Goal: Task Accomplishment & Management: Manage account settings

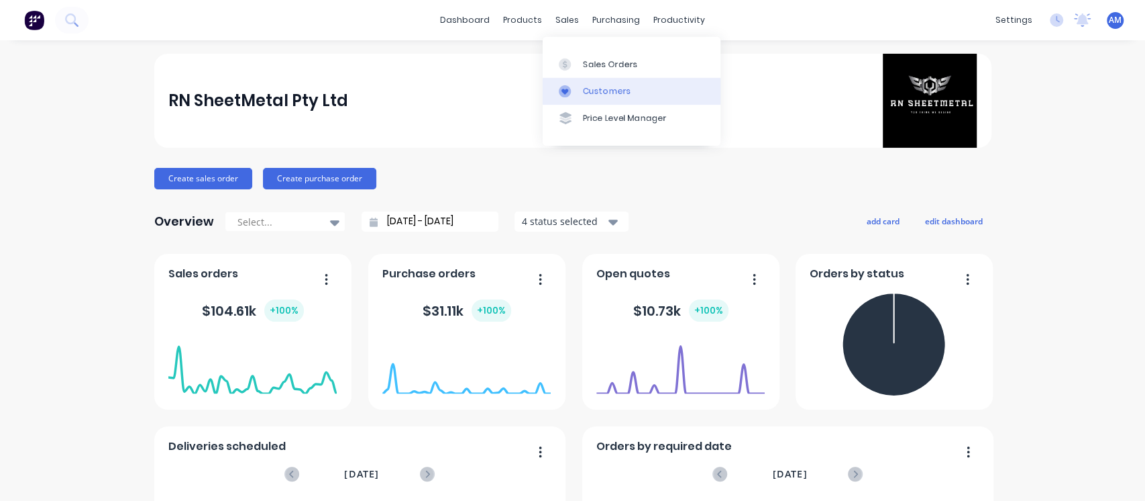
click at [600, 95] on div "Customers" at bounding box center [607, 91] width 48 height 12
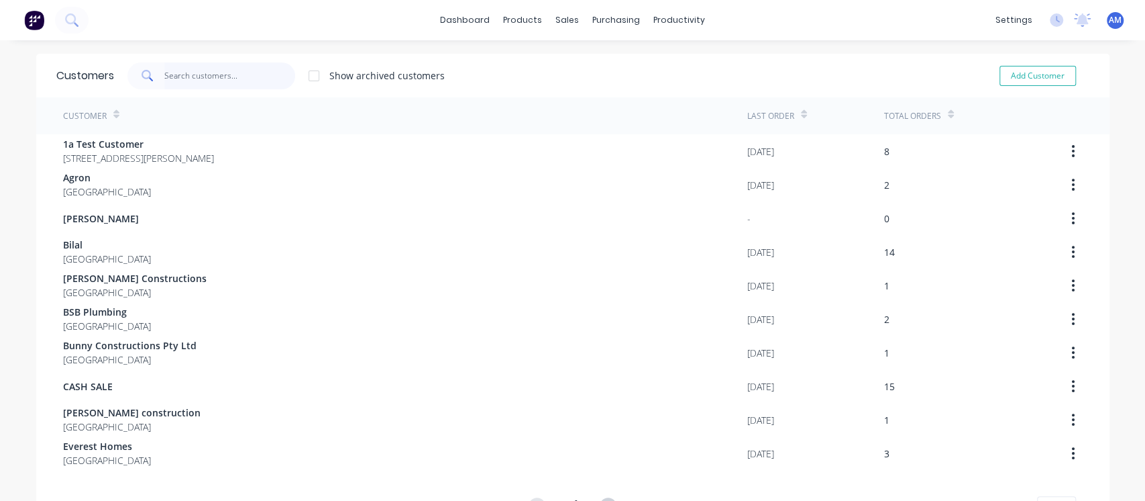
click at [235, 77] on input "text" at bounding box center [229, 75] width 131 height 27
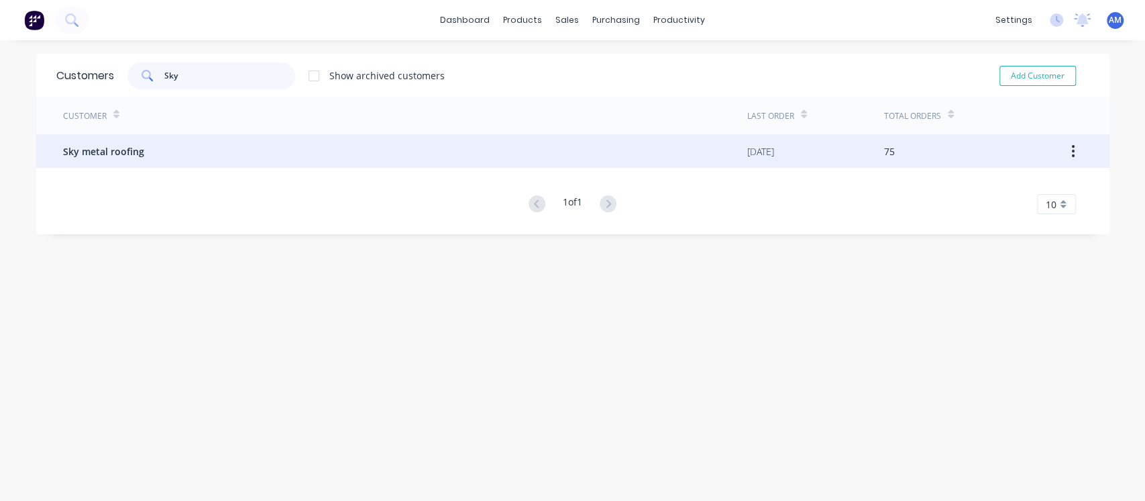
type input "Sky"
click at [166, 153] on div "Sky metal roofing" at bounding box center [405, 151] width 684 height 34
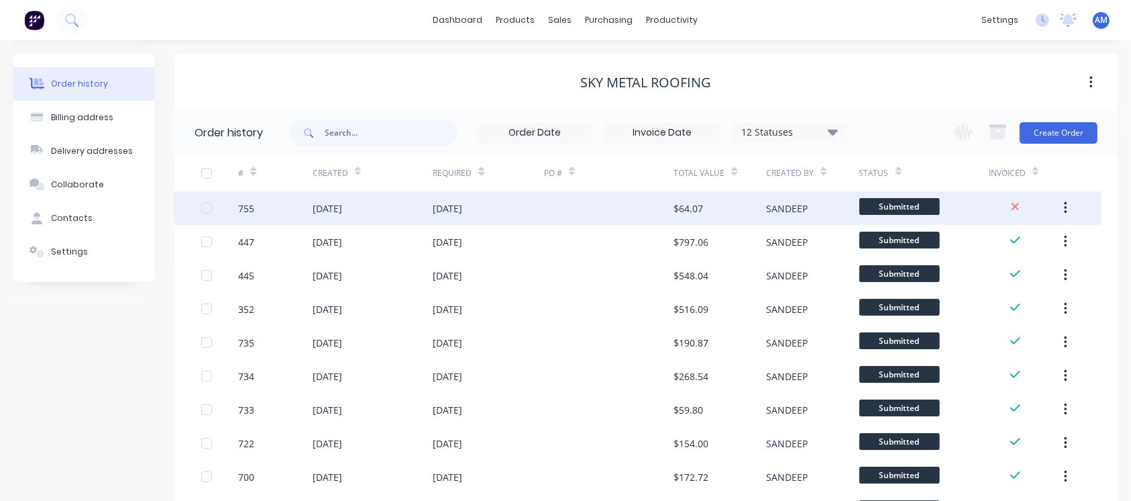
click at [455, 205] on div "[DATE]" at bounding box center [448, 208] width 30 height 14
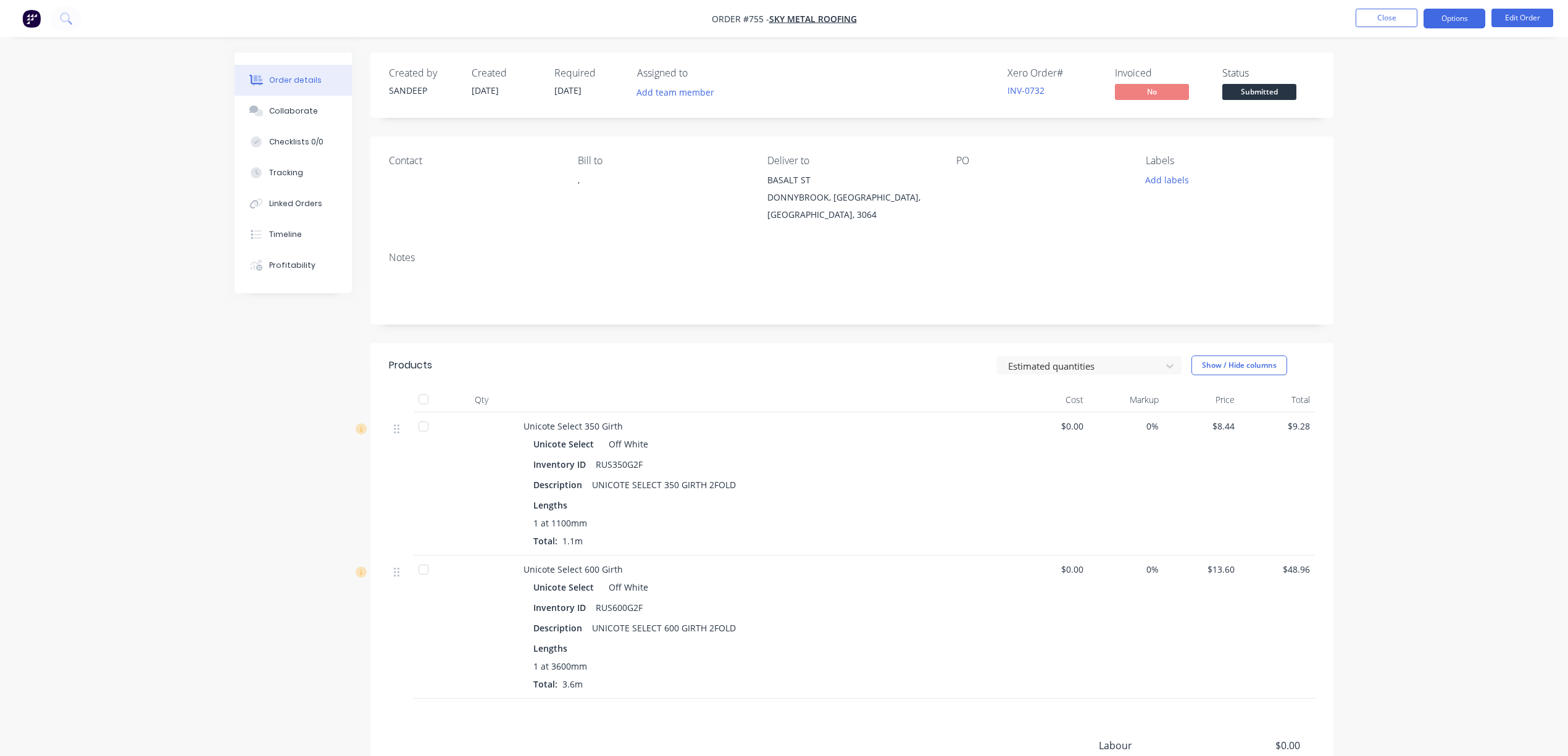
drag, startPoint x: 1450, startPoint y: 5, endPoint x: 1450, endPoint y: 15, distance: 10.0
click at [1054, 5] on nav "Order #755 - Sky metal roofing Close Options Edit Order" at bounding box center [784, 18] width 1568 height 37
click at [1054, 26] on button "Options" at bounding box center [1454, 17] width 62 height 19
click at [1054, 80] on div "Invoice" at bounding box center [1417, 74] width 113 height 17
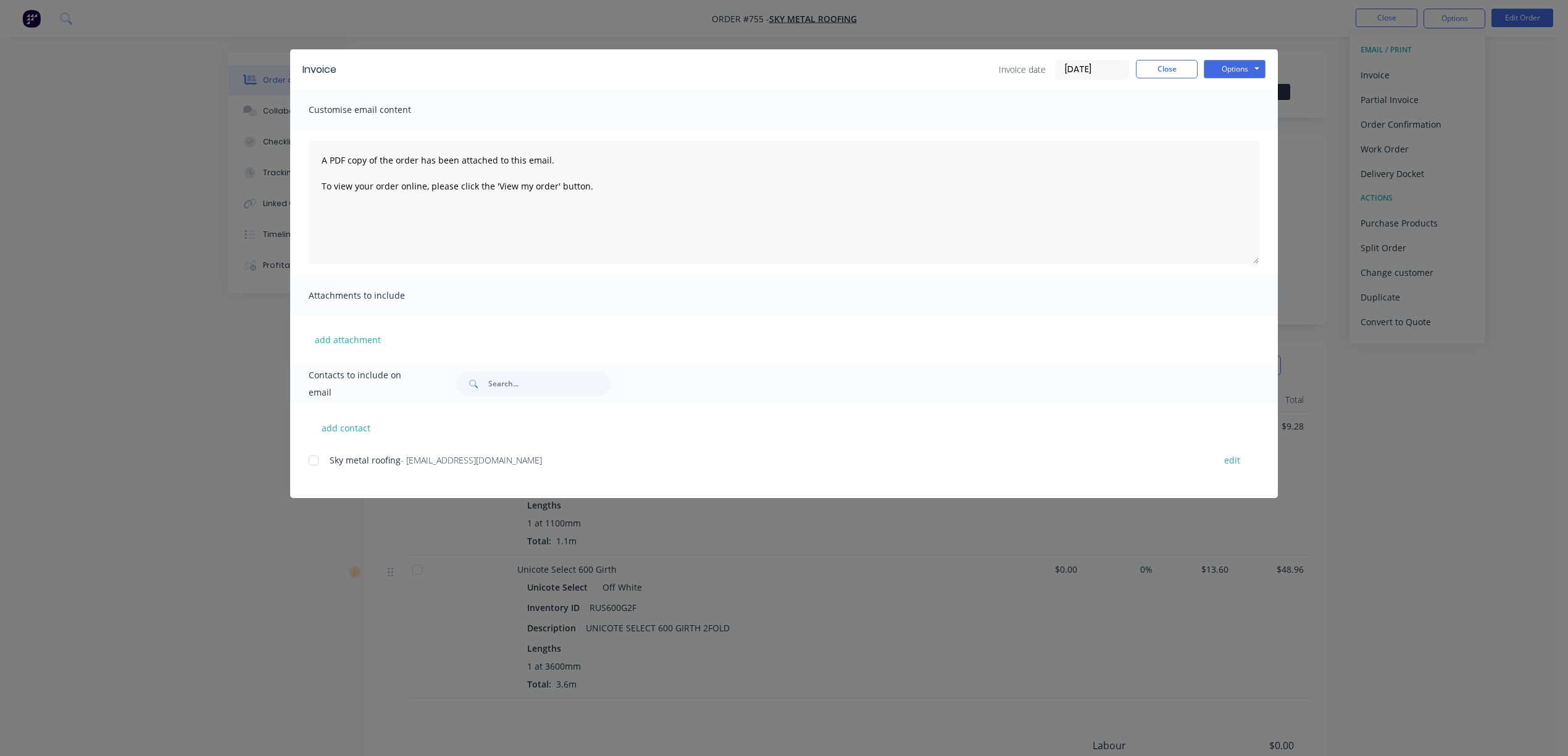
click at [317, 458] on div at bounding box center [313, 460] width 25 height 25
click at [353, 338] on button "add attachment" at bounding box center [347, 339] width 78 height 18
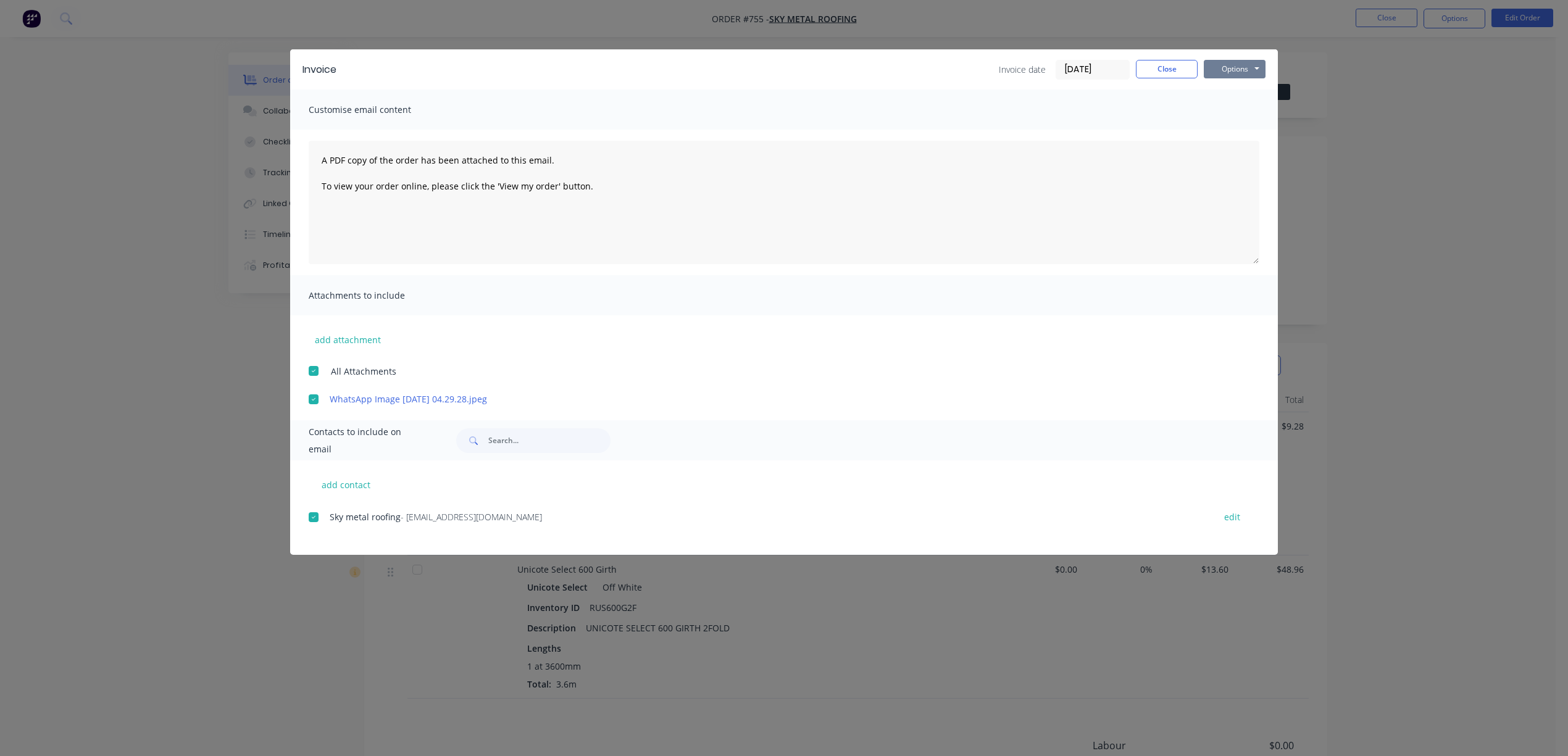
click at [1054, 70] on button "Options" at bounding box center [1234, 69] width 62 height 18
click at [1054, 109] on button "Print" at bounding box center [1243, 111] width 79 height 20
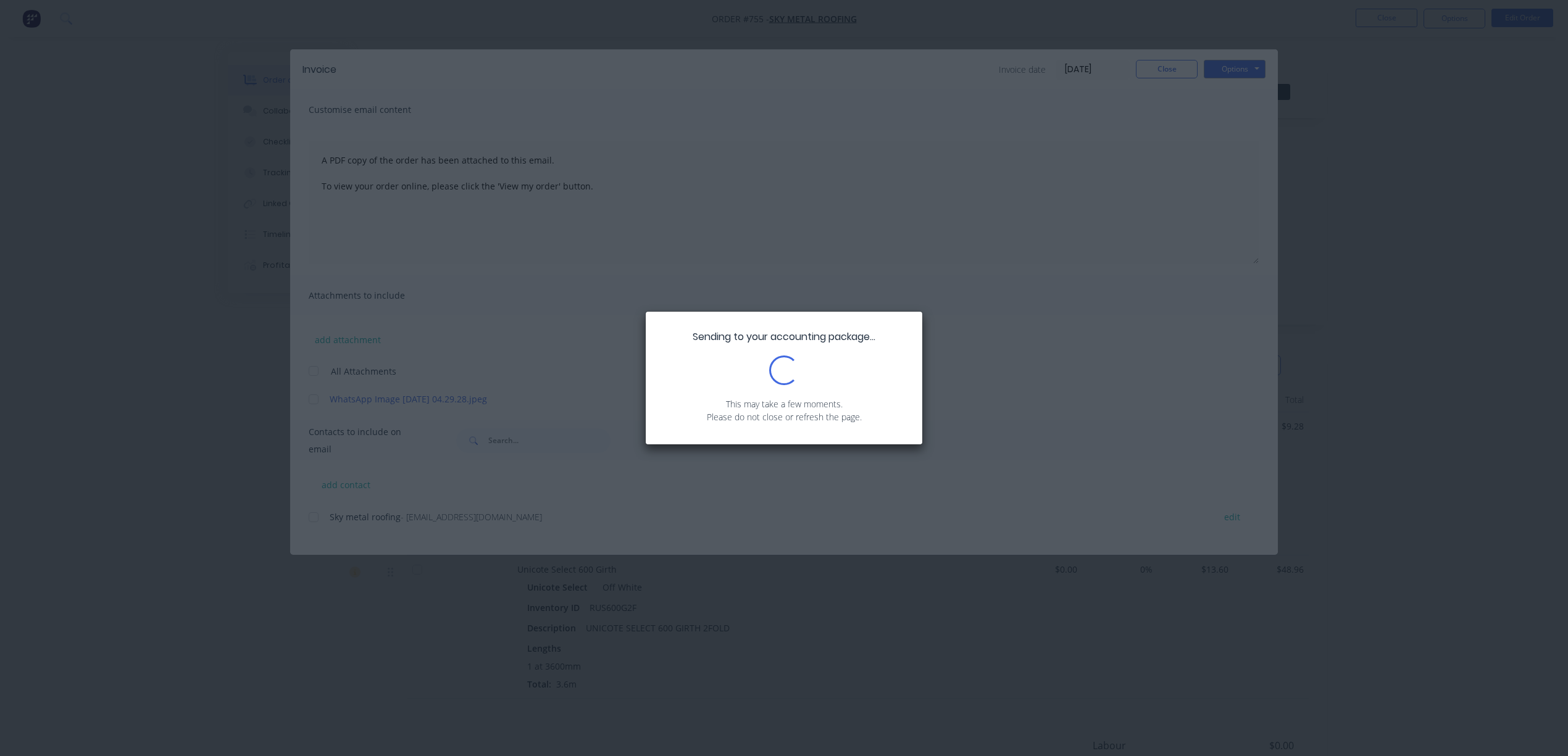
click at [167, 227] on div "Sending to your accounting package... Loading... This may take a few moments. P…" at bounding box center [784, 378] width 1568 height 756
click at [815, 385] on div "Sending to your accounting package... Loading... This may take a few moments. P…" at bounding box center [784, 378] width 277 height 132
click at [761, 354] on div "Sending to your accounting package... Loading... This may take a few moments. P…" at bounding box center [784, 378] width 277 height 132
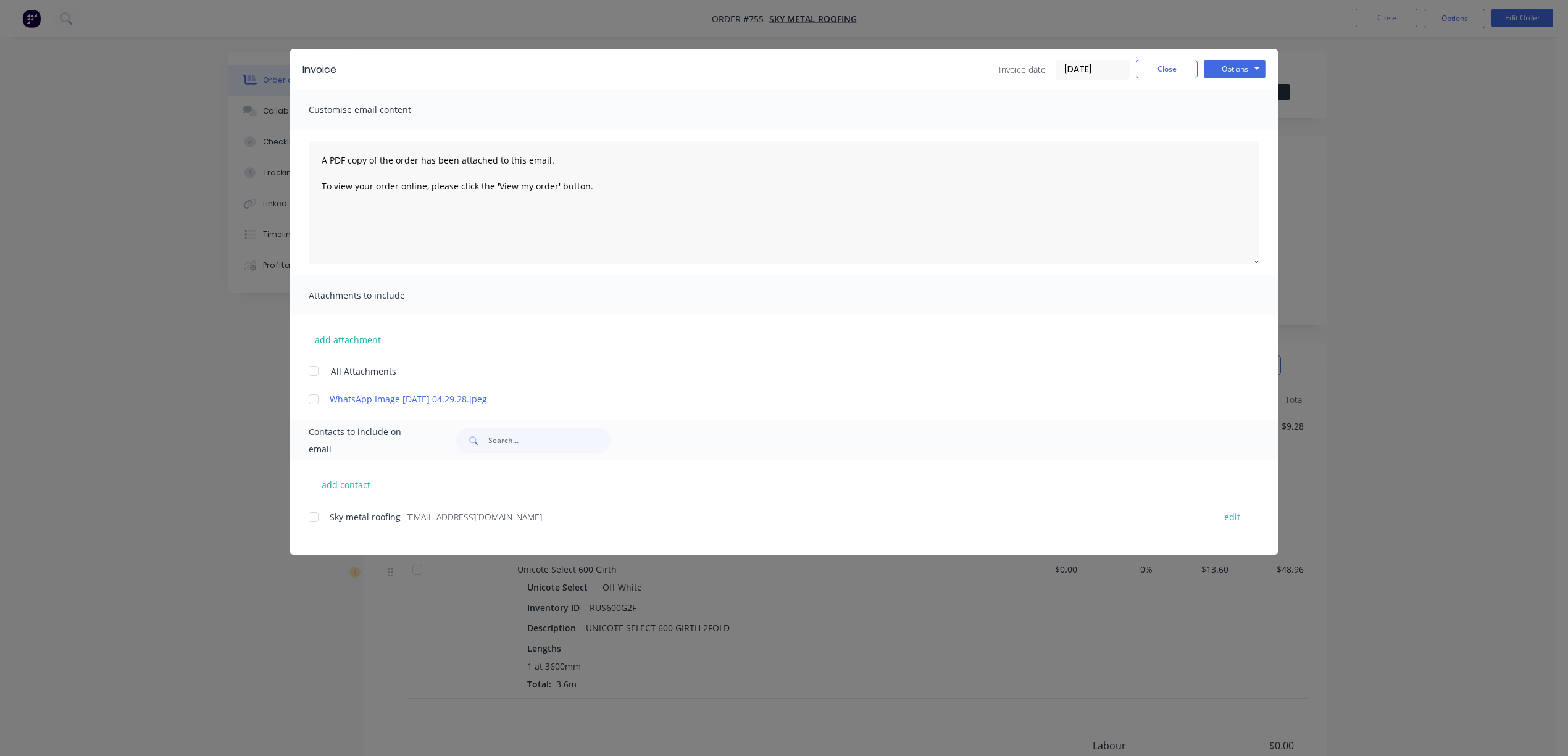
click at [311, 460] on div at bounding box center [313, 517] width 25 height 25
click at [314, 402] on div at bounding box center [313, 399] width 25 height 25
click at [1054, 75] on button "Options" at bounding box center [1234, 69] width 62 height 18
click at [1054, 134] on button "Email" at bounding box center [1243, 132] width 79 height 20
drag, startPoint x: 1169, startPoint y: 72, endPoint x: 1147, endPoint y: 40, distance: 38.8
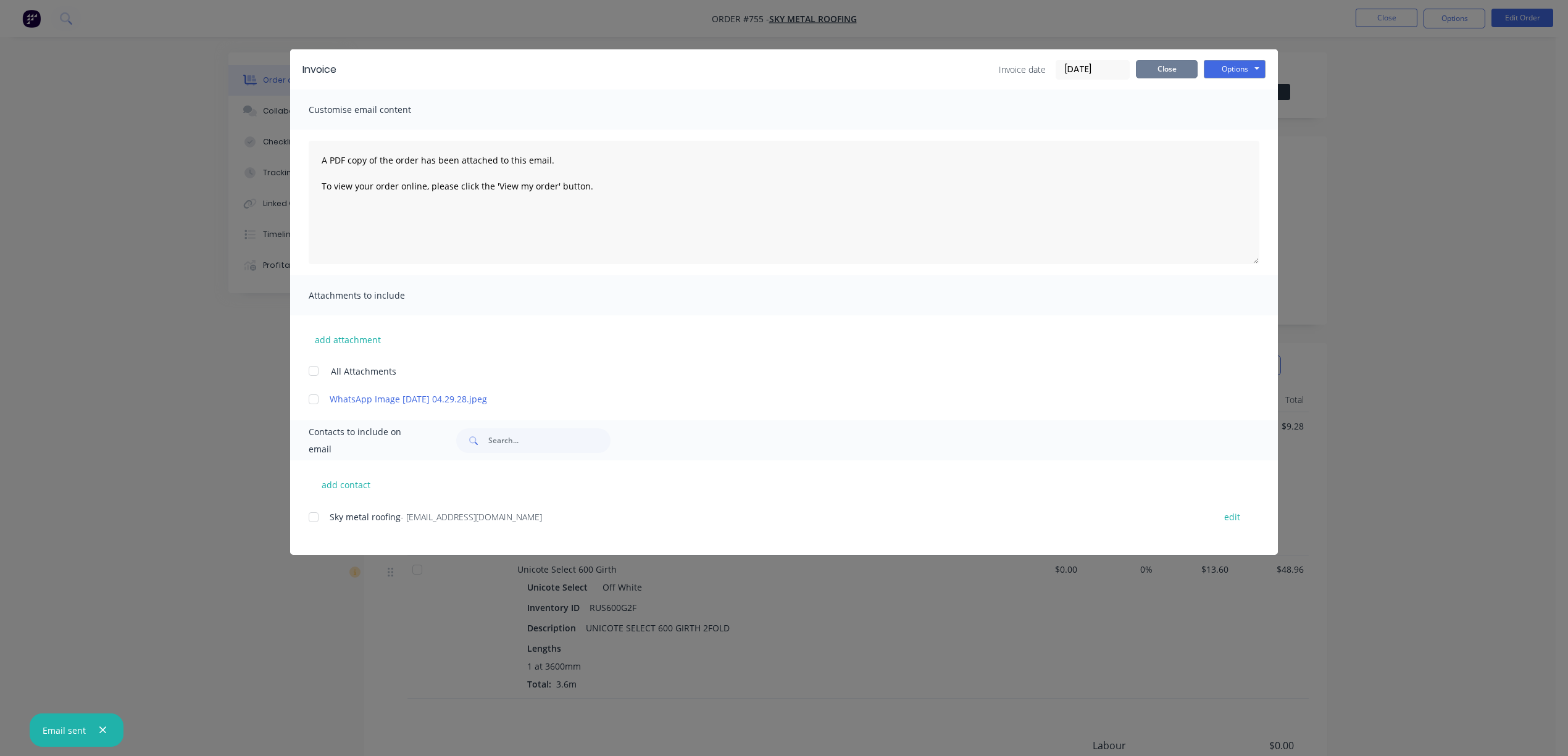
click at [1054, 72] on button "Close" at bounding box center [1167, 69] width 62 height 18
